Goal: Use online tool/utility: Use online tool/utility

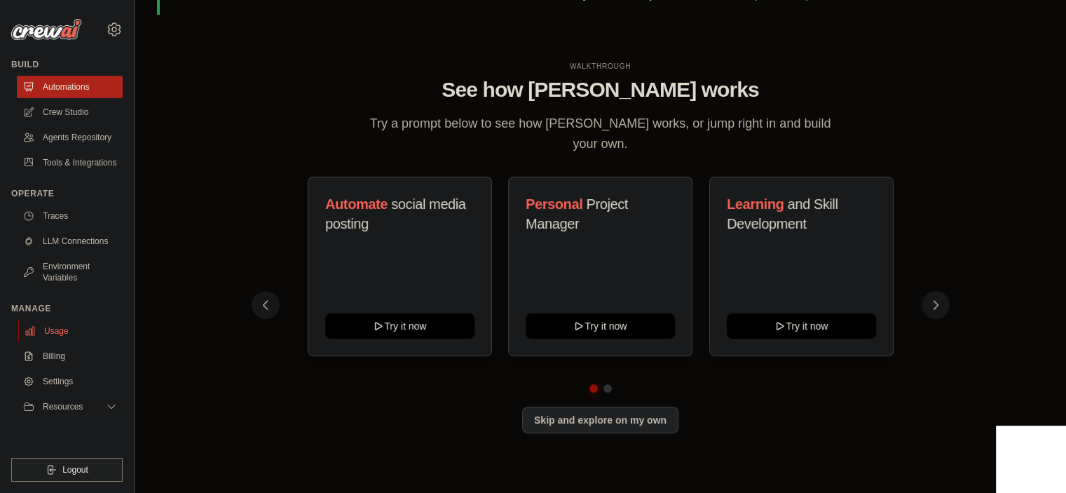
scroll to position [48, 0]
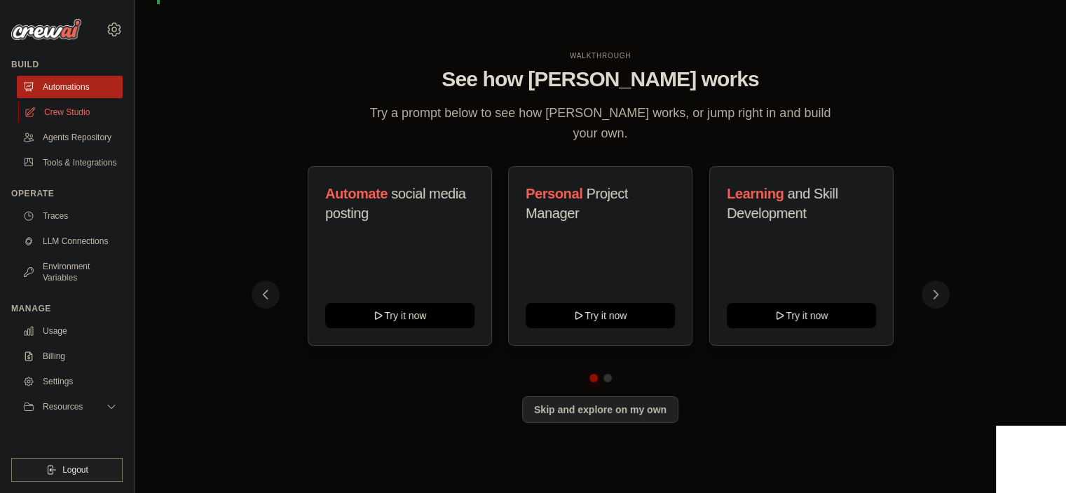
click at [74, 111] on link "Crew Studio" at bounding box center [71, 112] width 106 height 22
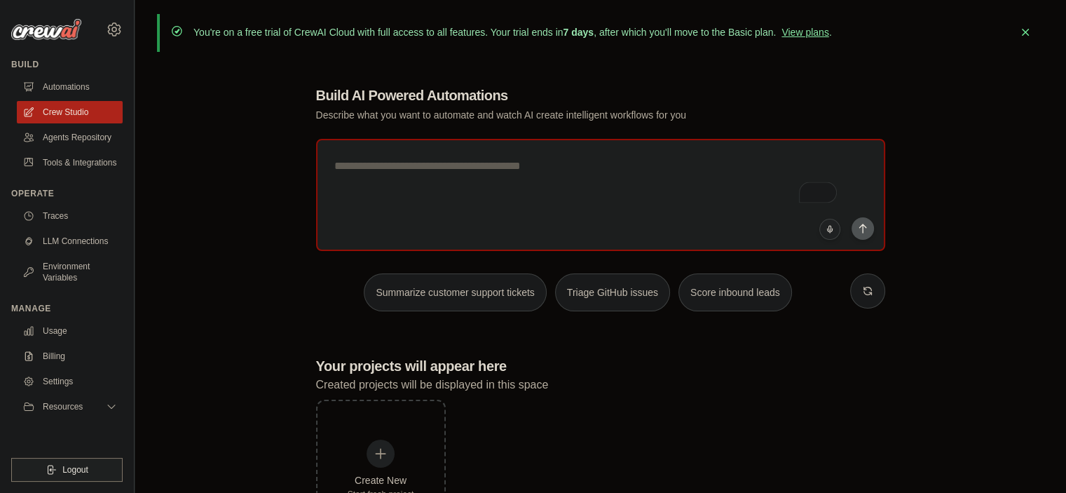
click at [1022, 32] on icon "button" at bounding box center [1025, 32] width 14 height 14
